Goal: Check status: Check status

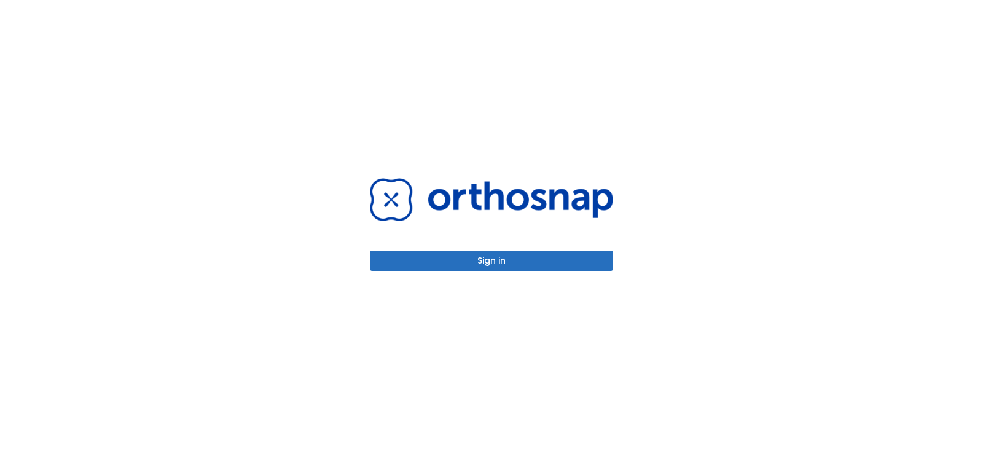
click at [465, 253] on button "Sign in" at bounding box center [491, 261] width 243 height 20
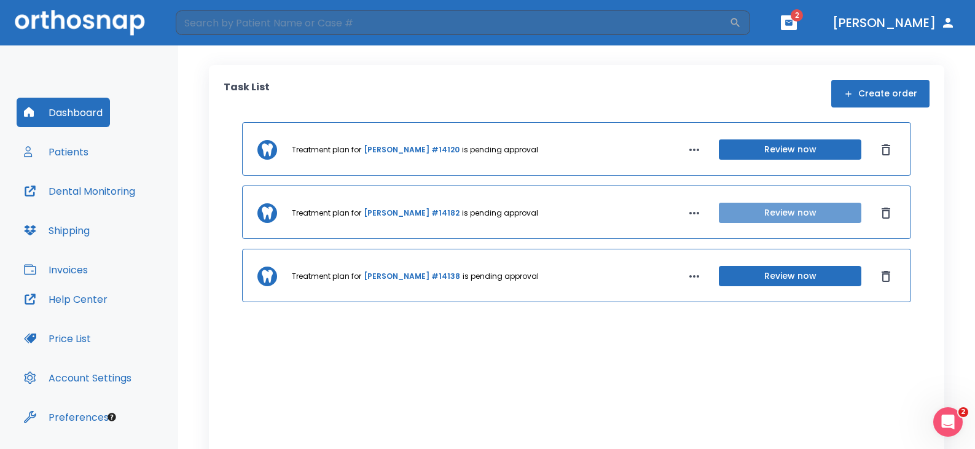
click at [747, 221] on button "Review now" at bounding box center [790, 213] width 142 height 20
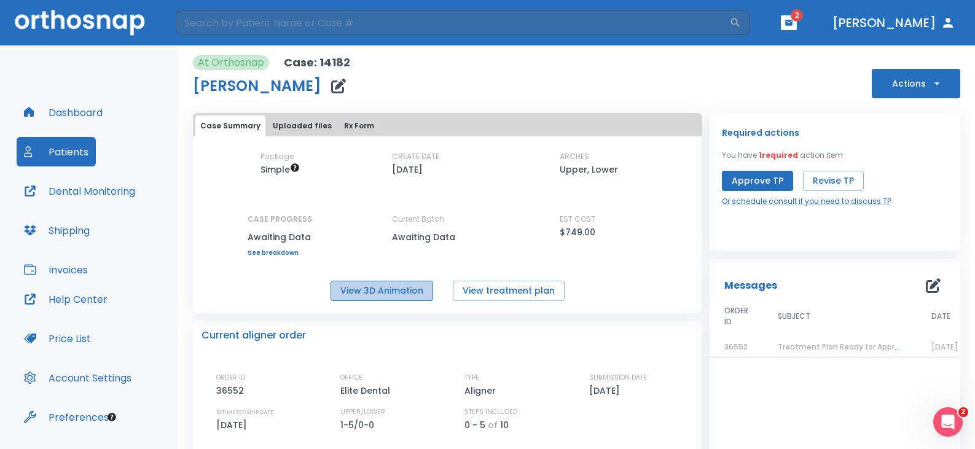
click at [368, 297] on button "View 3D Animation" at bounding box center [381, 291] width 103 height 20
click at [491, 289] on button "View treatment plan" at bounding box center [509, 291] width 112 height 20
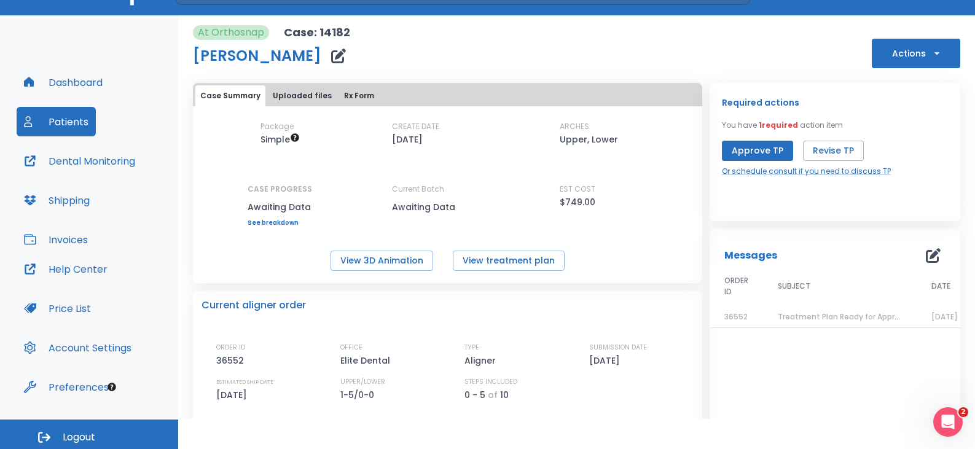
scroll to position [34, 0]
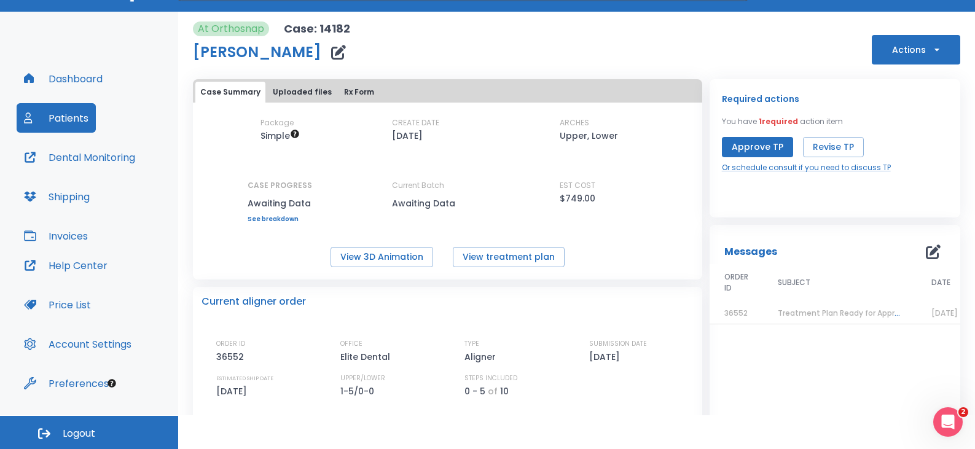
click at [716, 415] on html "​ 2 Dr. Tejeda Dashboard Patients Dental Monitoring Shipping Invoices Help Cent…" at bounding box center [487, 190] width 975 height 449
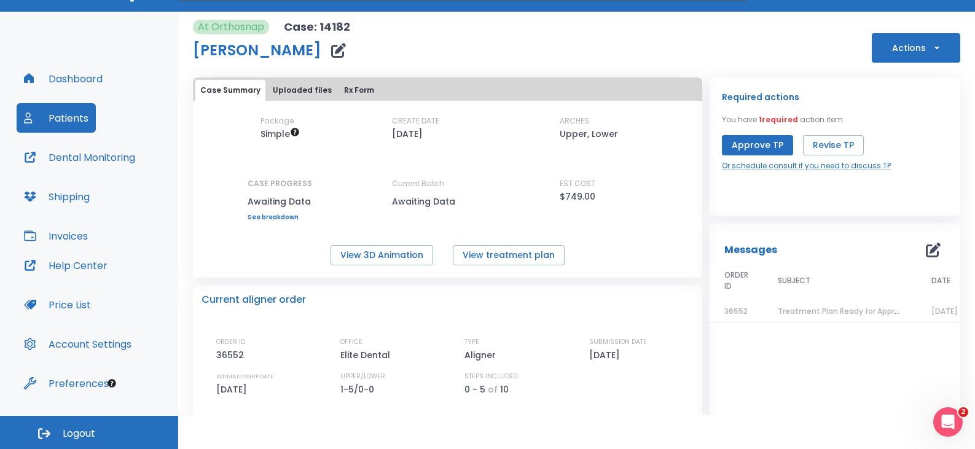
scroll to position [0, 0]
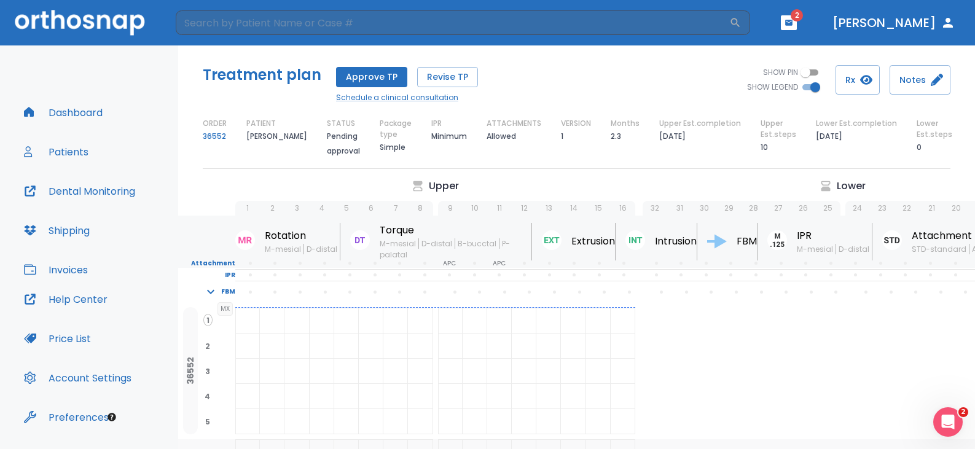
click at [536, 177] on div "Treatment plan Approve TP Revise TP Schedule a clinical consultation SHOW PIN S…" at bounding box center [576, 111] width 797 height 133
click at [549, 159] on div "Treatment plan Approve TP Revise TP Schedule a clinical consultation SHOW PIN S…" at bounding box center [576, 111] width 797 height 133
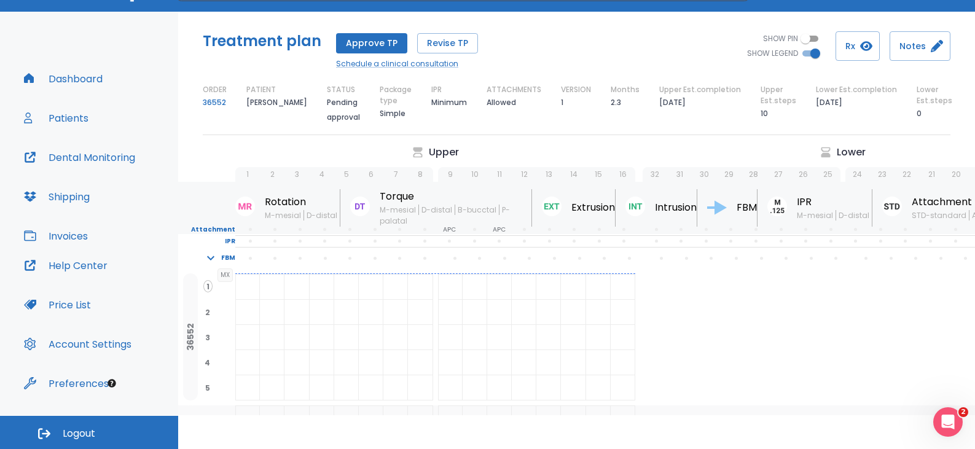
click at [563, 135] on div "Treatment plan Approve TP Revise TP Schedule a clinical consultation SHOW PIN S…" at bounding box center [576, 78] width 797 height 133
